Goal: Task Accomplishment & Management: Use online tool/utility

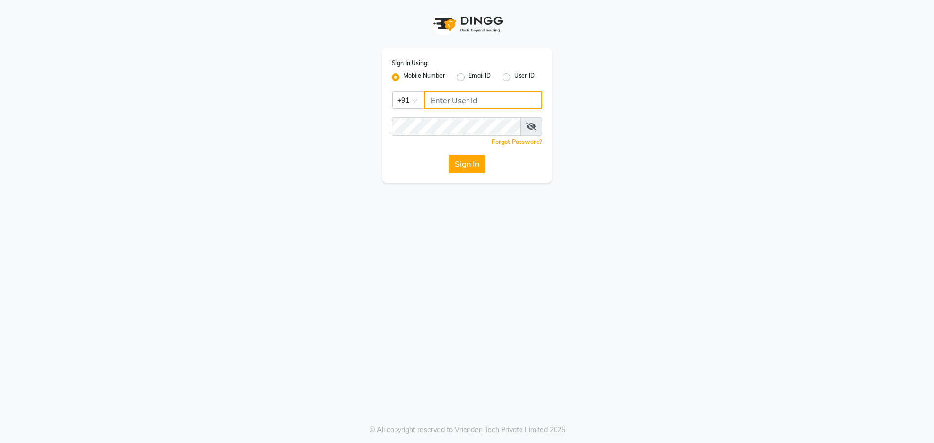
type input "7058190208"
drag, startPoint x: 475, startPoint y: 174, endPoint x: 473, endPoint y: 166, distance: 8.0
click at [473, 166] on div "Sign In Using: Mobile Number Email ID User ID Country Code × [PHONE_NUMBER] Rem…" at bounding box center [467, 115] width 170 height 135
click at [473, 165] on button "Sign In" at bounding box center [466, 164] width 37 height 18
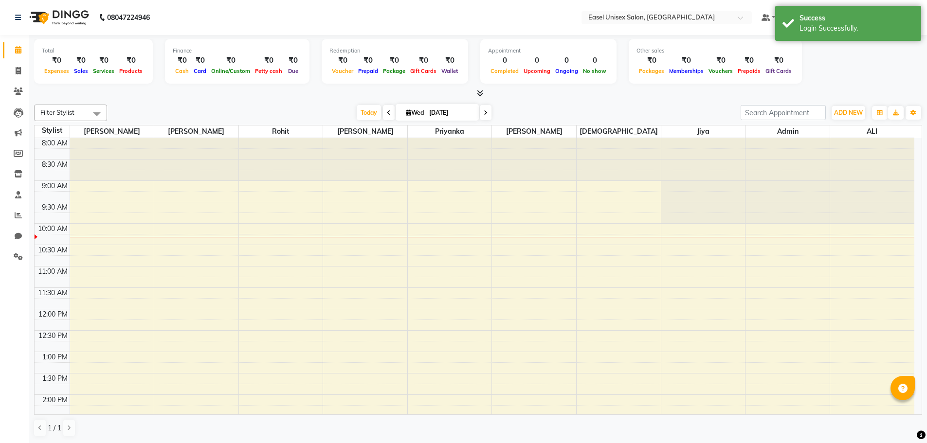
select select "en"
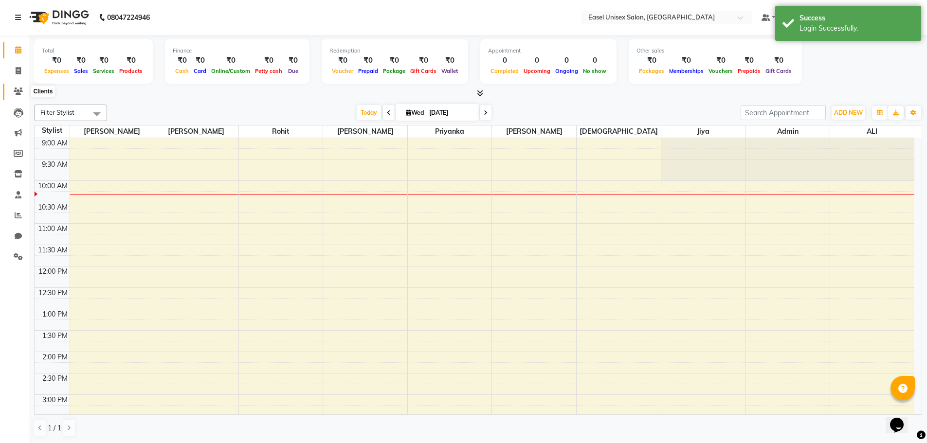
click at [18, 91] on icon at bounding box center [18, 91] width 9 height 7
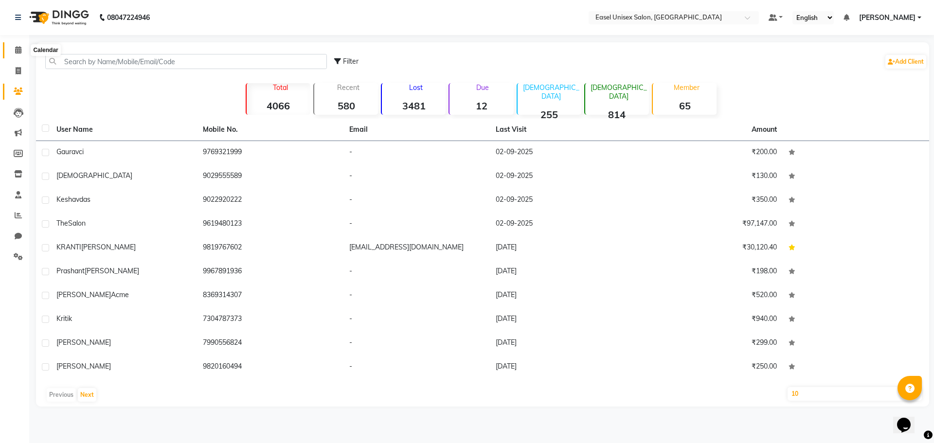
click at [18, 49] on icon at bounding box center [18, 49] width 6 height 7
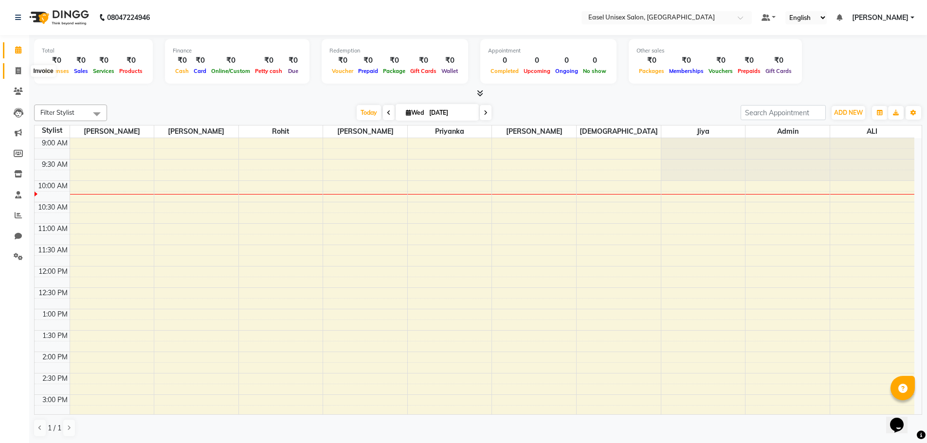
click at [17, 68] on icon at bounding box center [18, 70] width 5 height 7
select select "service"
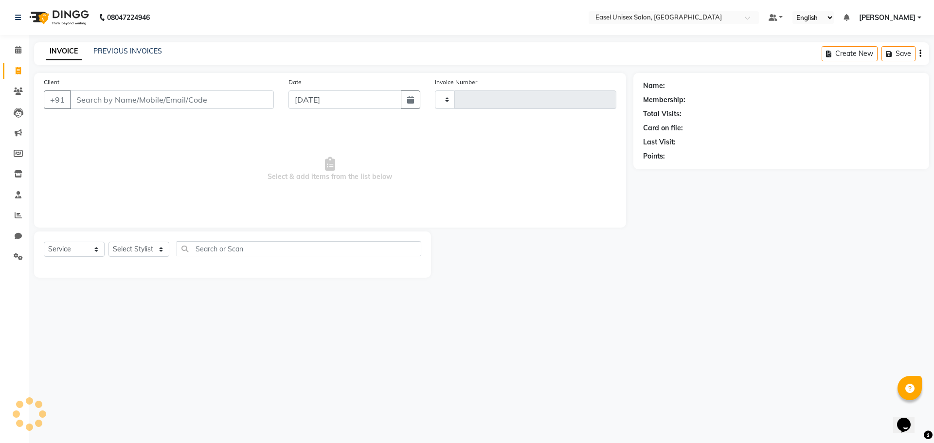
type input "1535"
select select "8639"
click at [111, 46] on div "INVOICE PREVIOUS INVOICES Create New Save" at bounding box center [481, 53] width 895 height 23
click at [113, 49] on link "PREVIOUS INVOICES" at bounding box center [127, 51] width 69 height 9
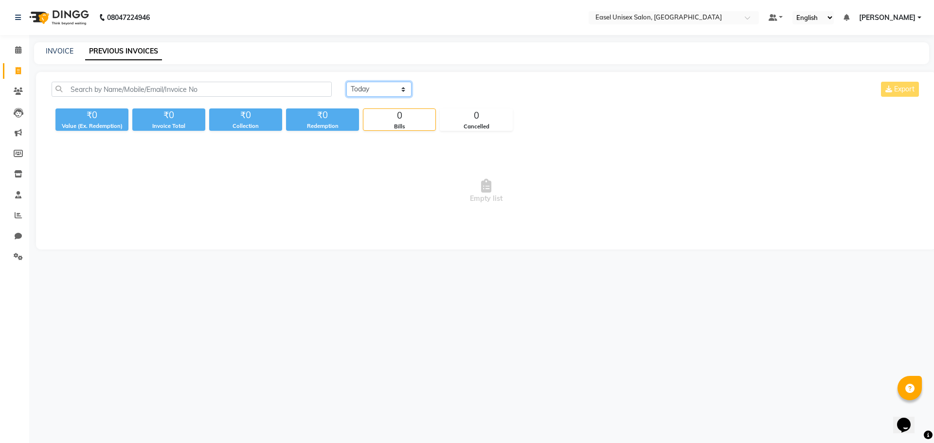
click at [361, 92] on select "[DATE] [DATE] Custom Range" at bounding box center [378, 89] width 65 height 15
select select "[DATE]"
click at [346, 82] on select "[DATE] [DATE] Custom Range" at bounding box center [378, 89] width 65 height 15
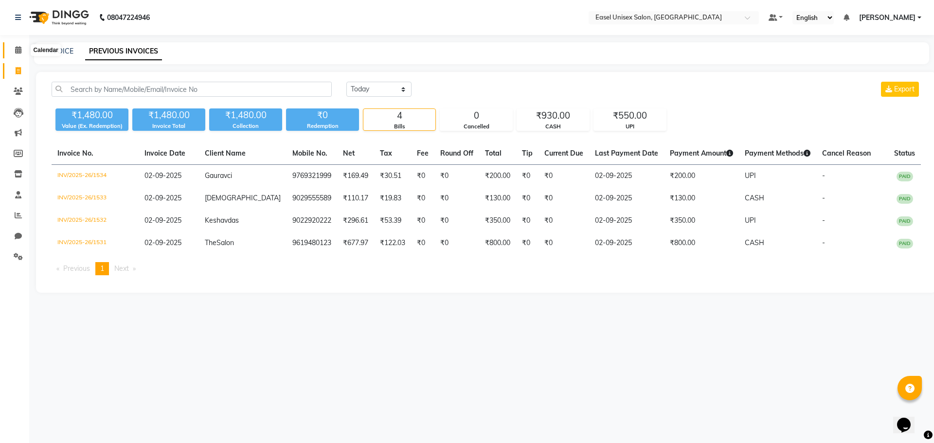
click at [21, 49] on icon at bounding box center [18, 49] width 6 height 7
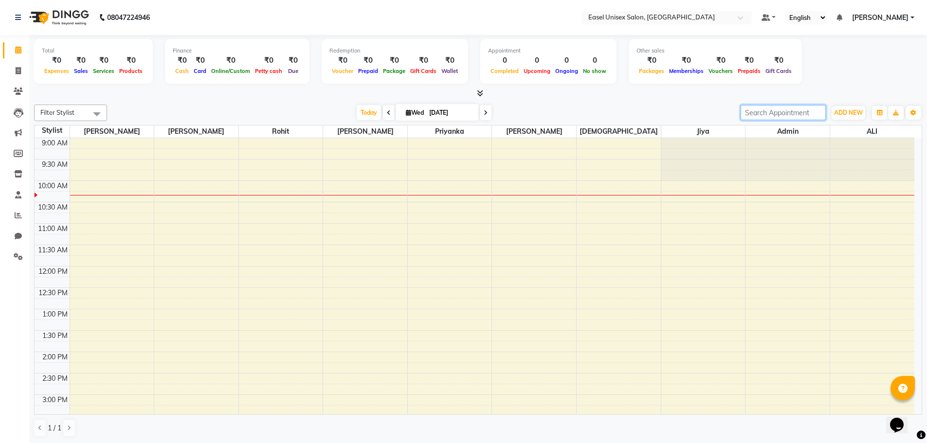
click at [800, 113] on input "search" at bounding box center [782, 112] width 85 height 15
click at [618, 107] on div "[DATE] [DATE]" at bounding box center [424, 113] width 624 height 15
